Goal: Task Accomplishment & Management: Use online tool/utility

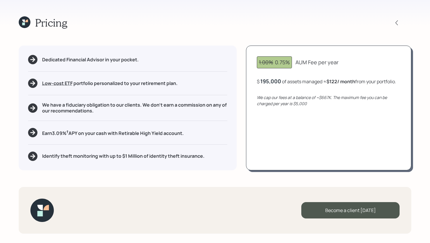
click at [27, 23] on icon at bounding box center [25, 22] width 12 height 12
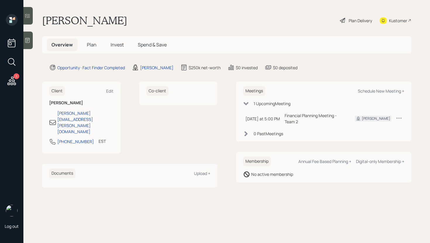
click at [92, 44] on span "Plan" at bounding box center [92, 45] width 10 height 6
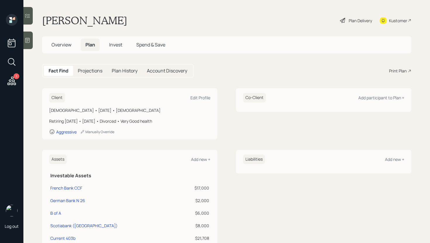
click at [401, 68] on div "Print Plan" at bounding box center [398, 71] width 18 height 6
